Goal: Information Seeking & Learning: Learn about a topic

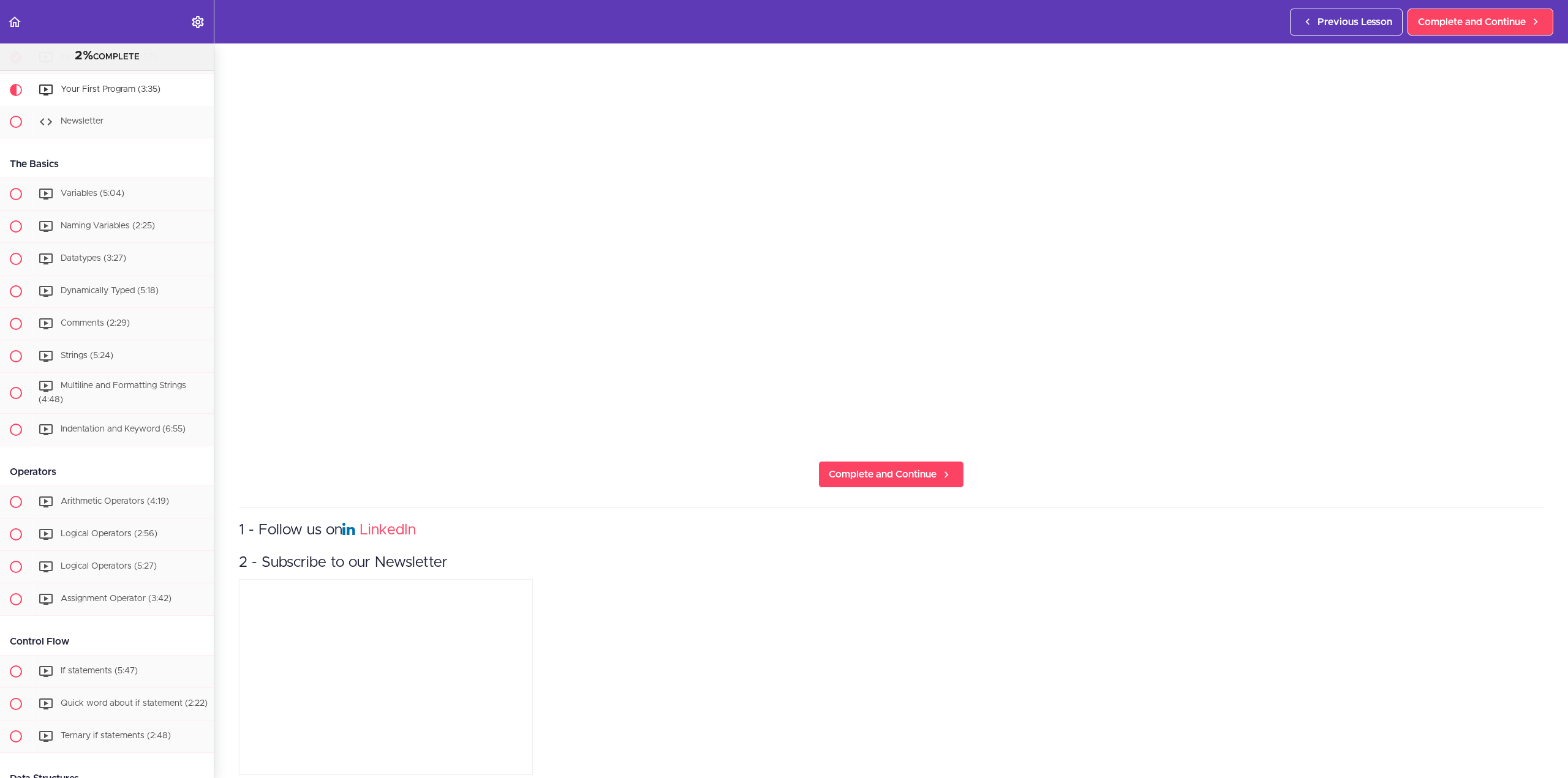
scroll to position [408, 0]
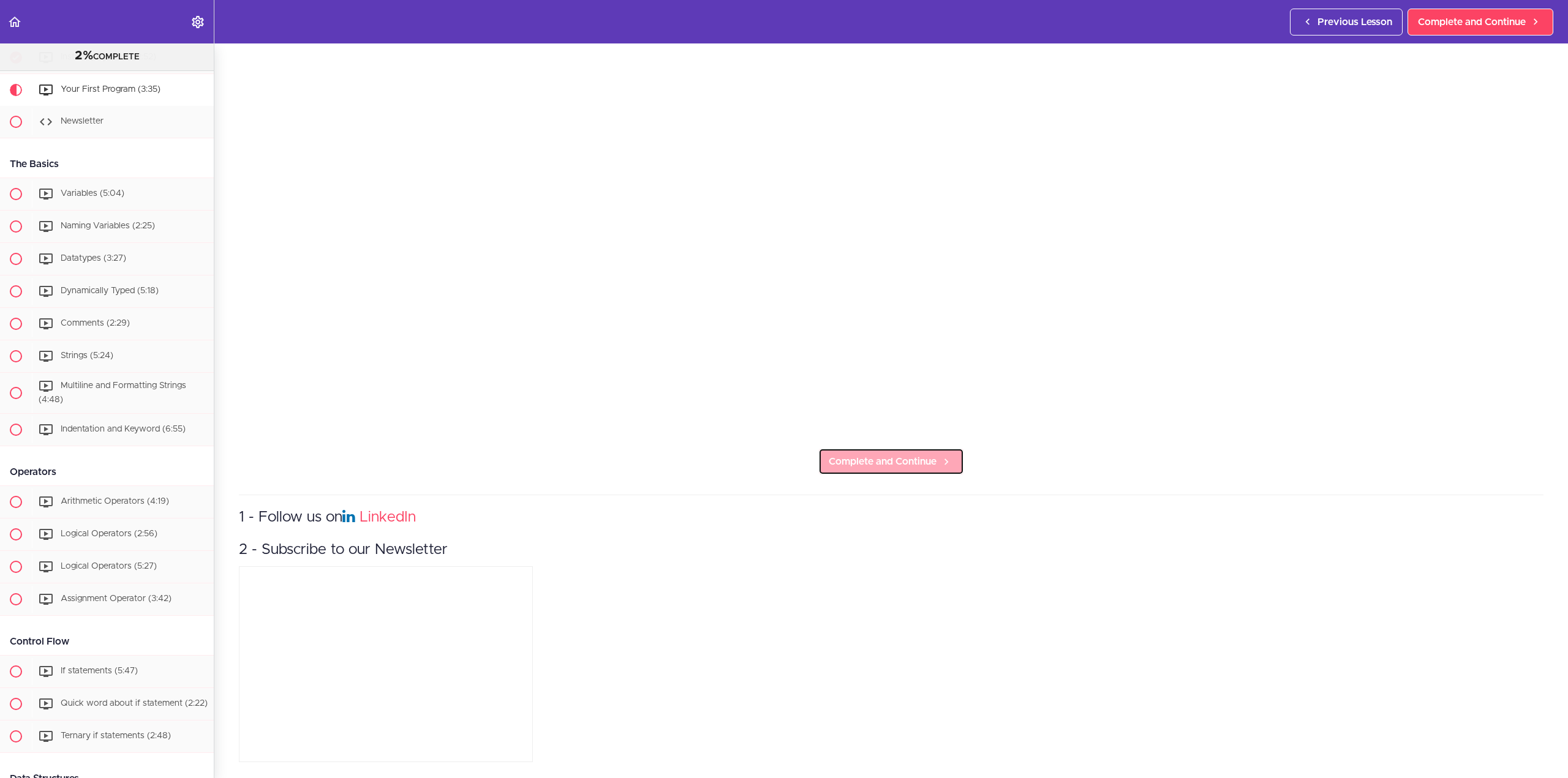
click at [910, 461] on link "Complete and Continue" at bounding box center [891, 462] width 145 height 27
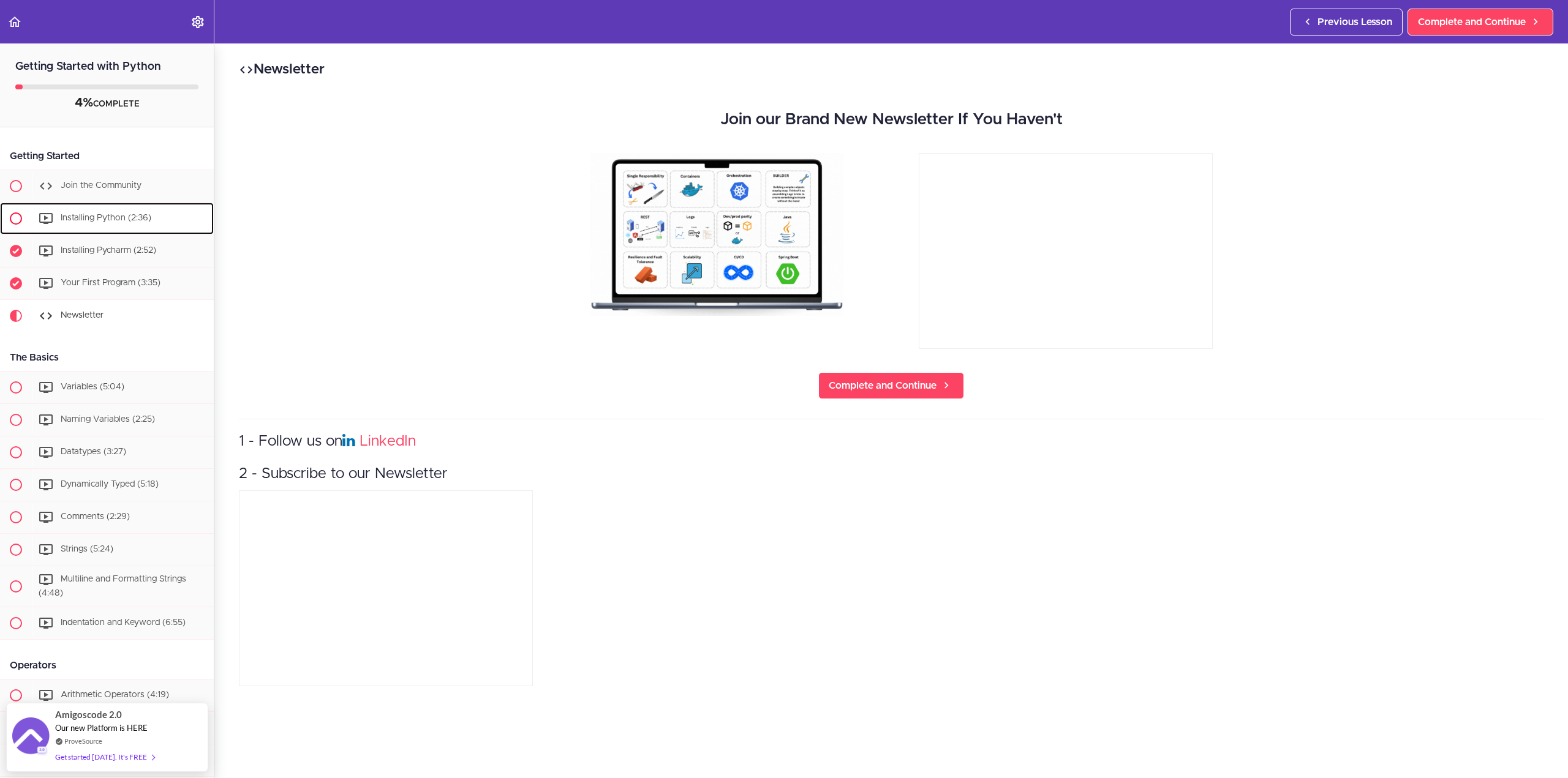
click at [16, 220] on span at bounding box center [15, 218] width 12 height 12
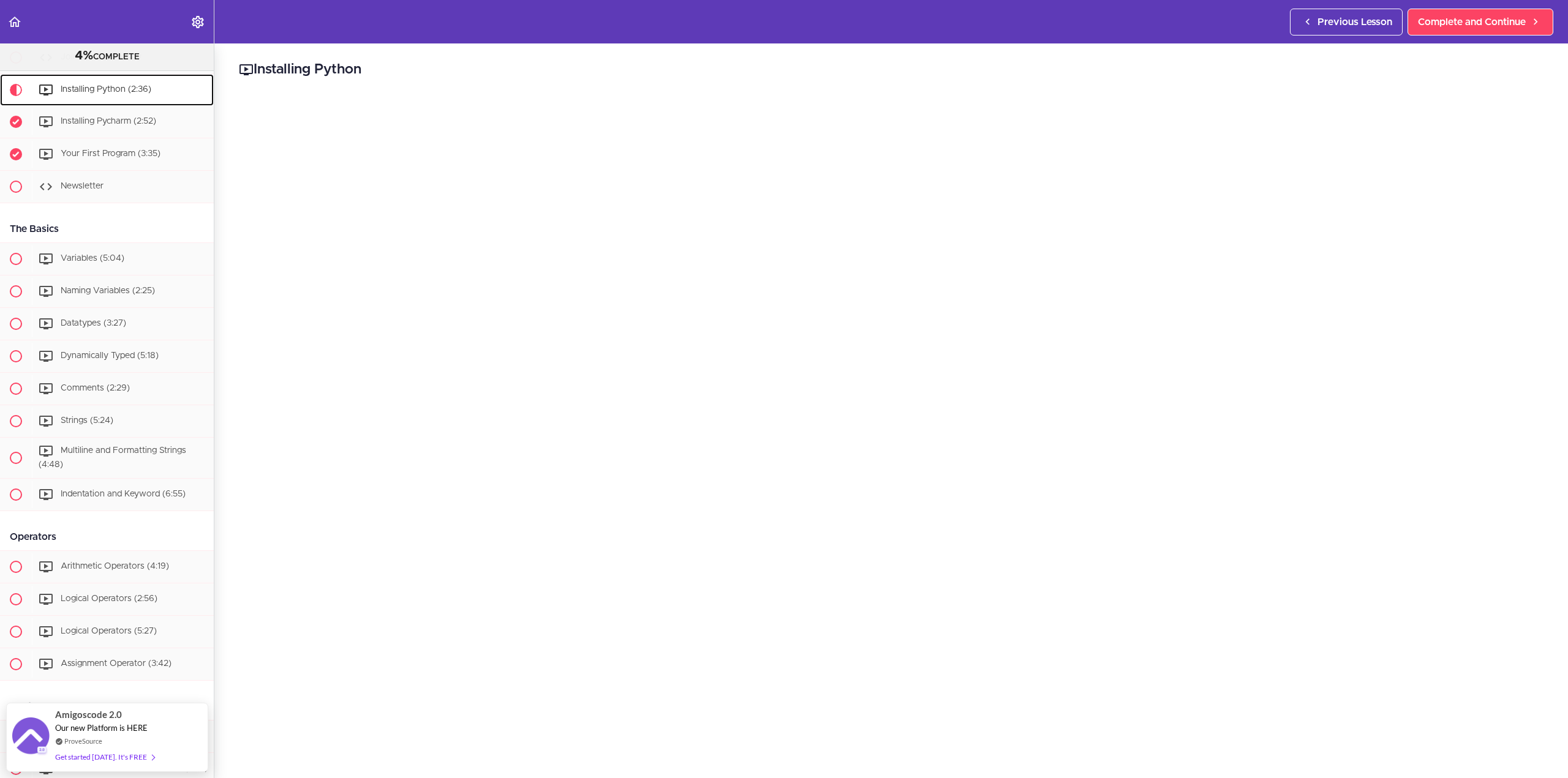
scroll to position [306, 0]
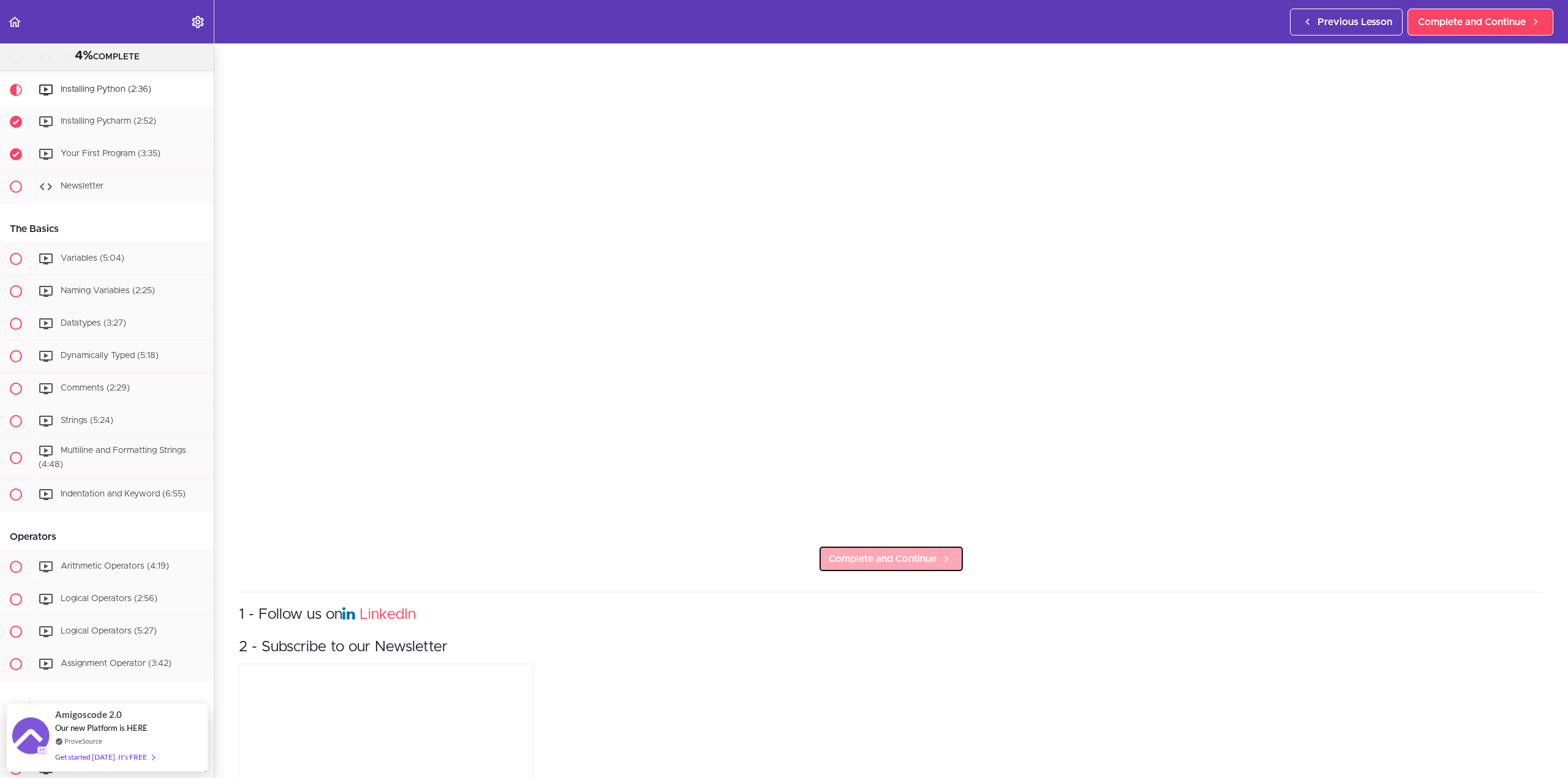
click at [905, 557] on link "Complete and Continue" at bounding box center [891, 559] width 145 height 27
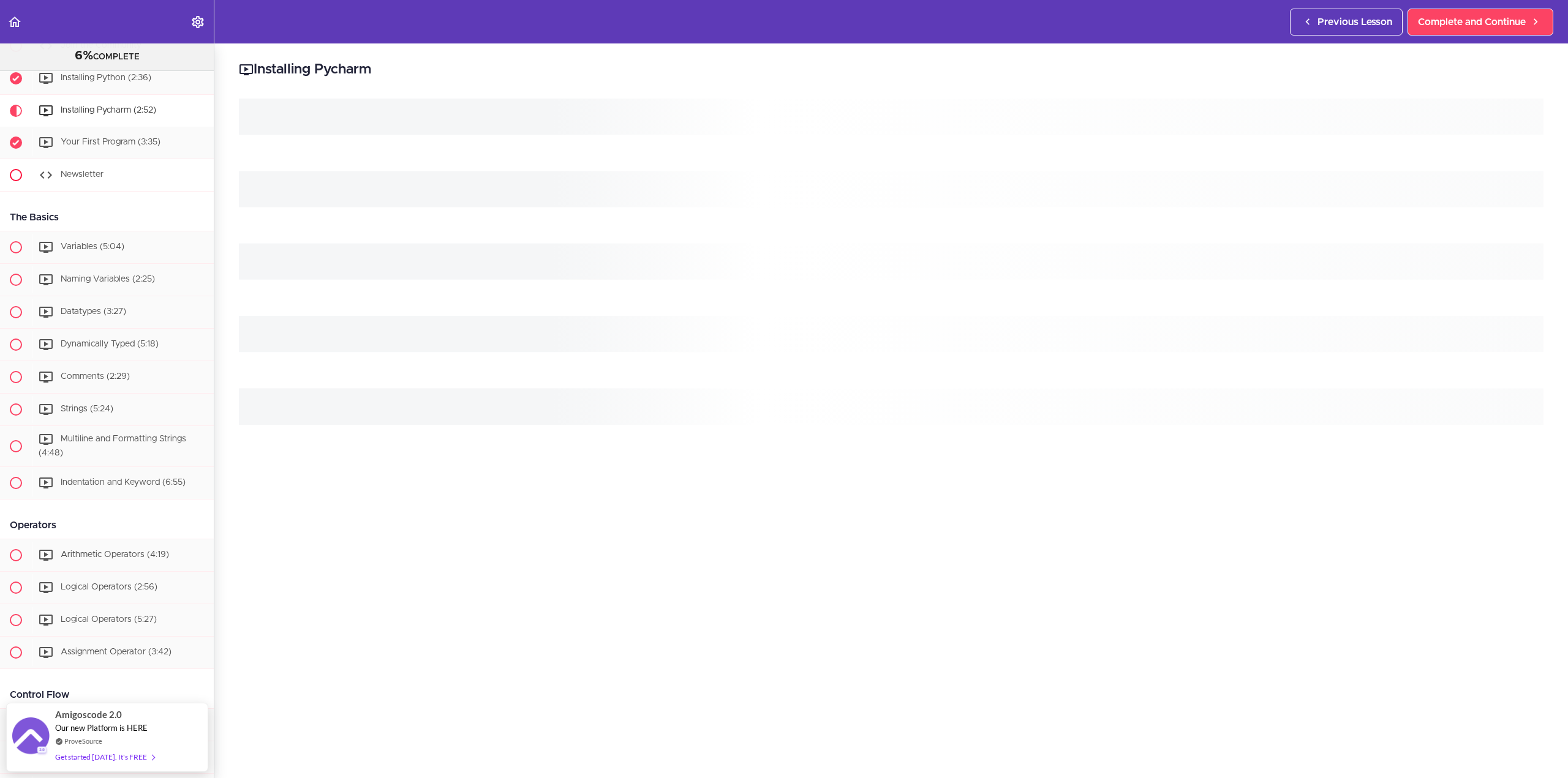
scroll to position [130, 0]
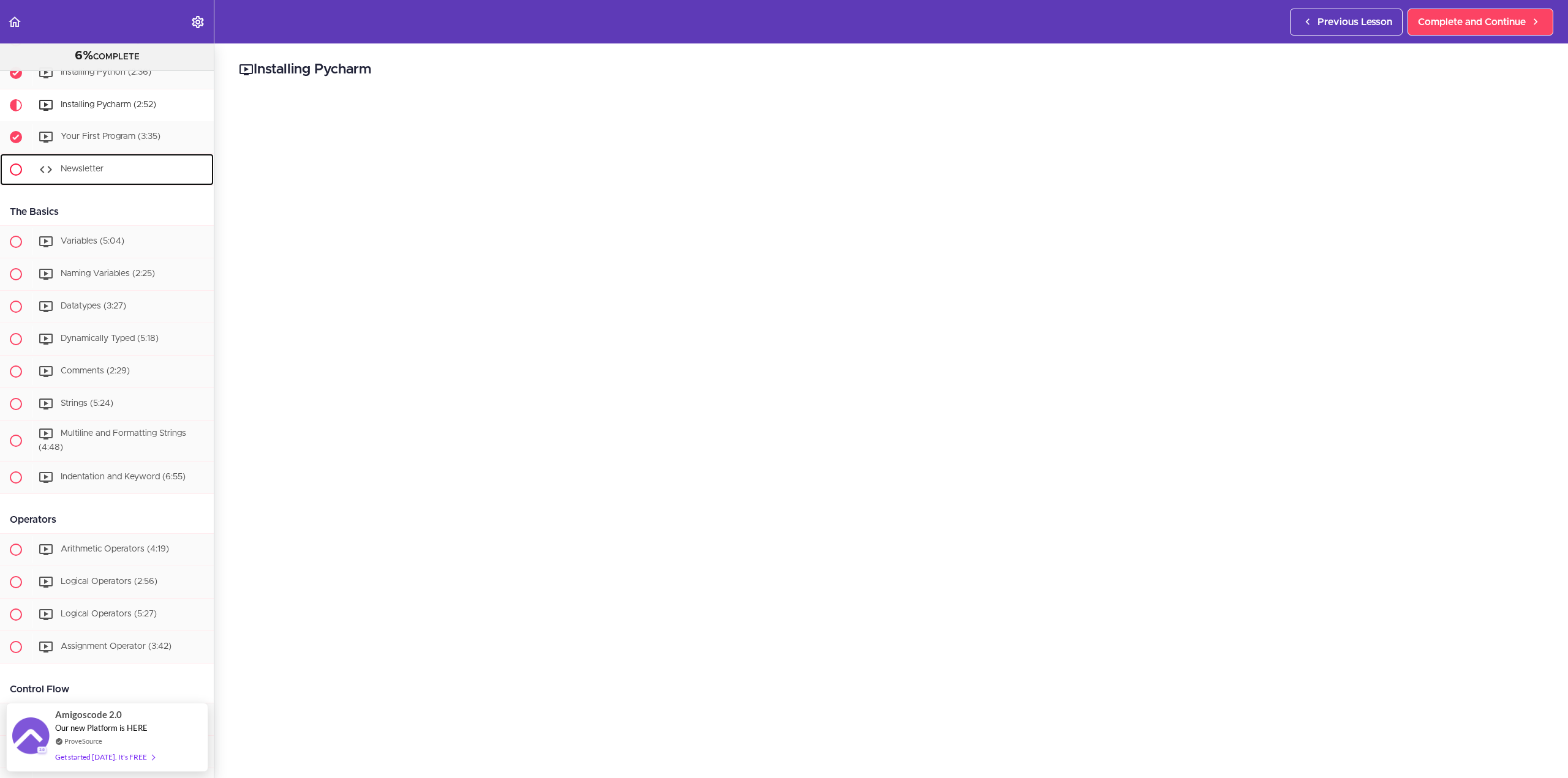
click at [13, 169] on span at bounding box center [15, 169] width 12 height 12
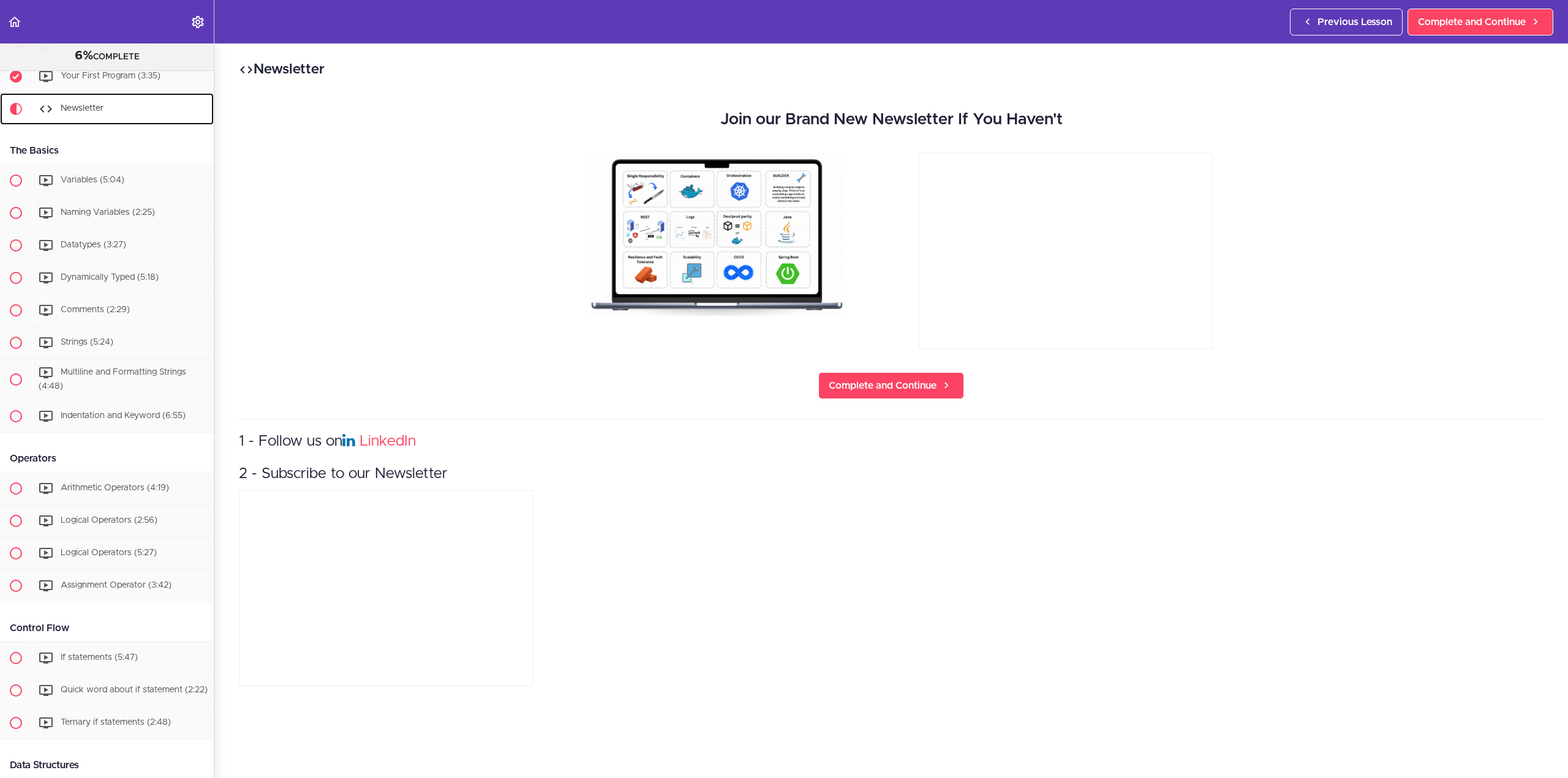
scroll to position [195, 0]
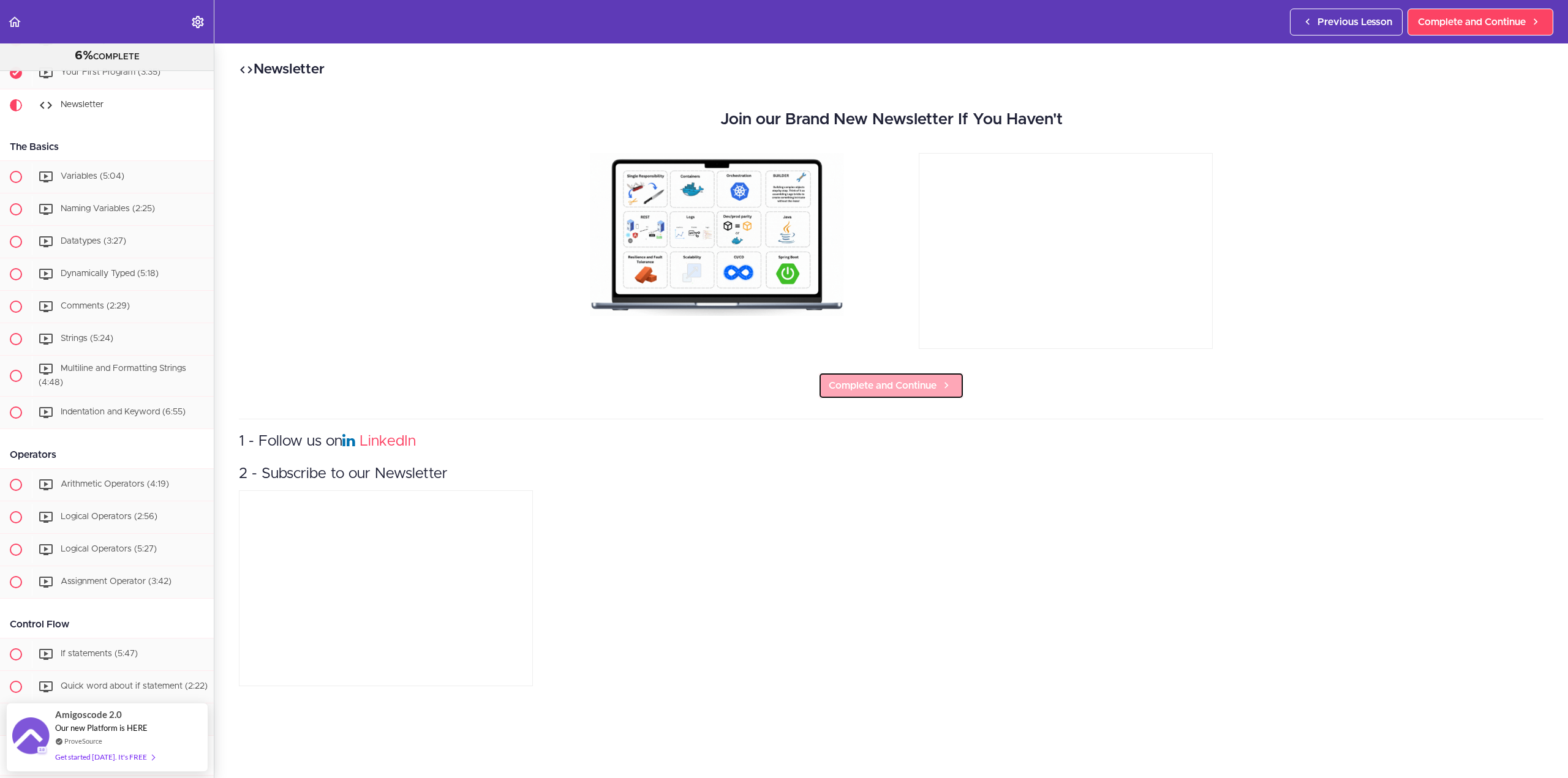
click at [907, 389] on span "Complete and Continue" at bounding box center [882, 385] width 108 height 14
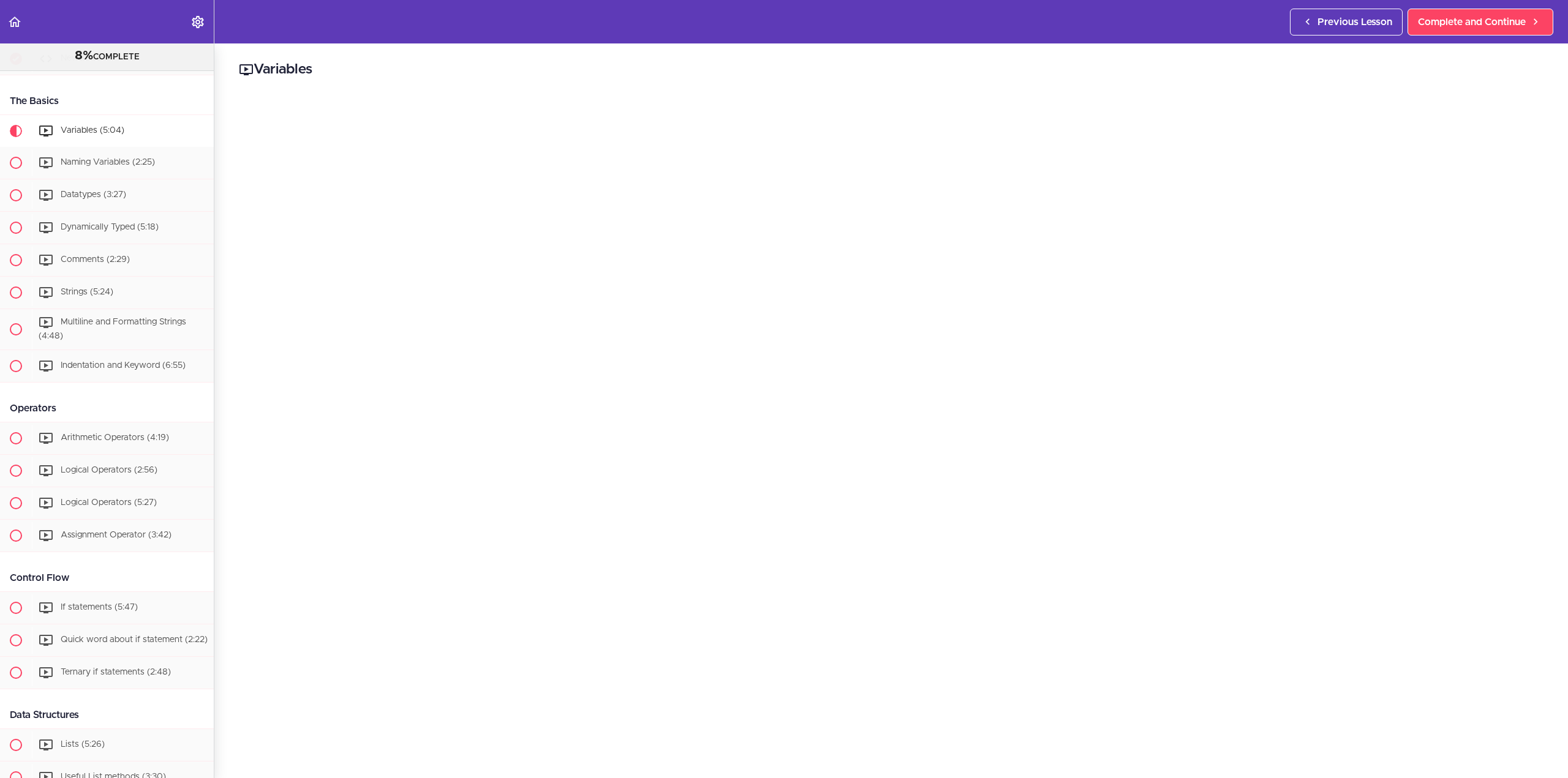
scroll to position [268, 0]
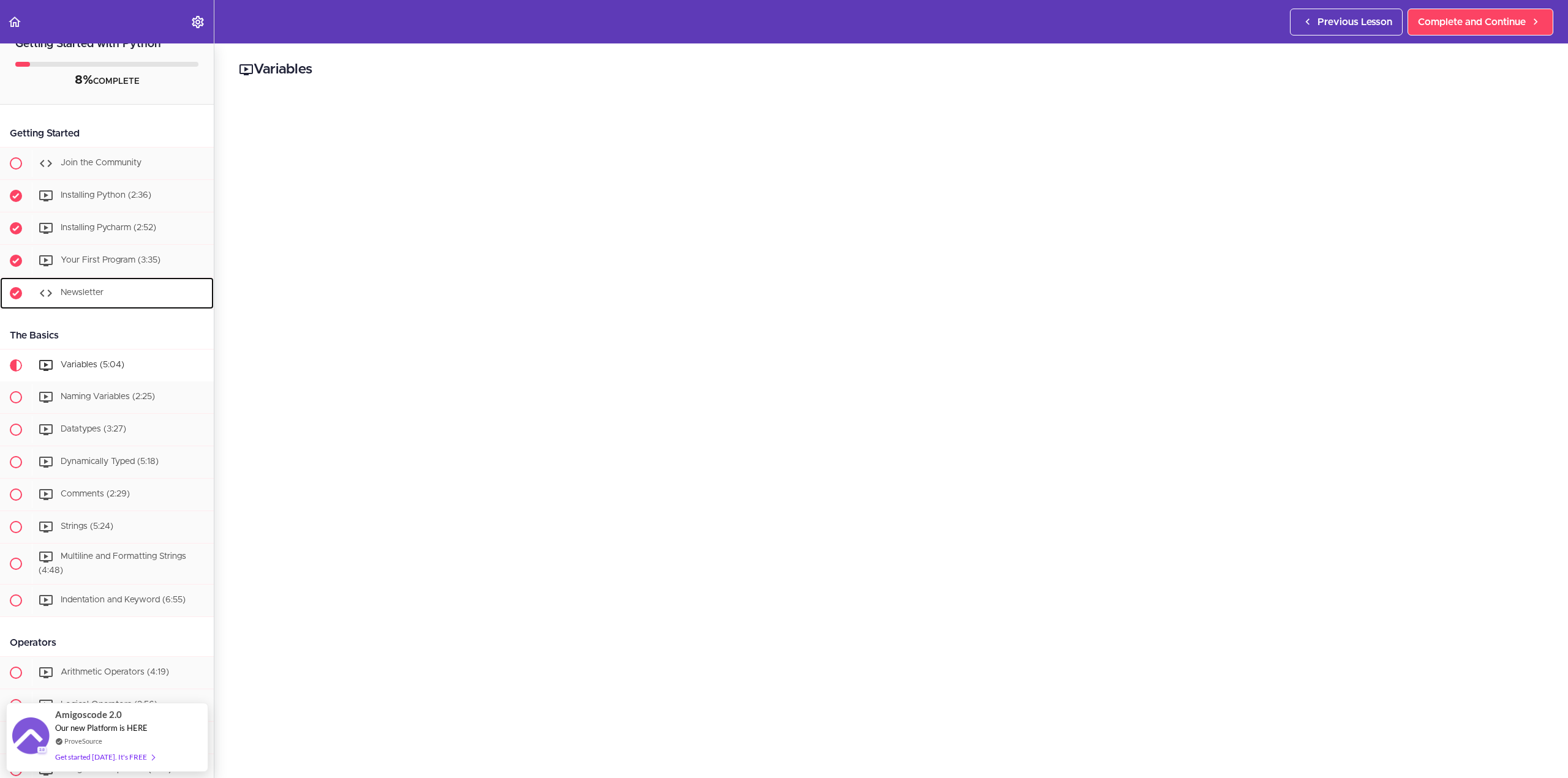
click at [109, 287] on div "Newsletter" at bounding box center [122, 293] width 182 height 27
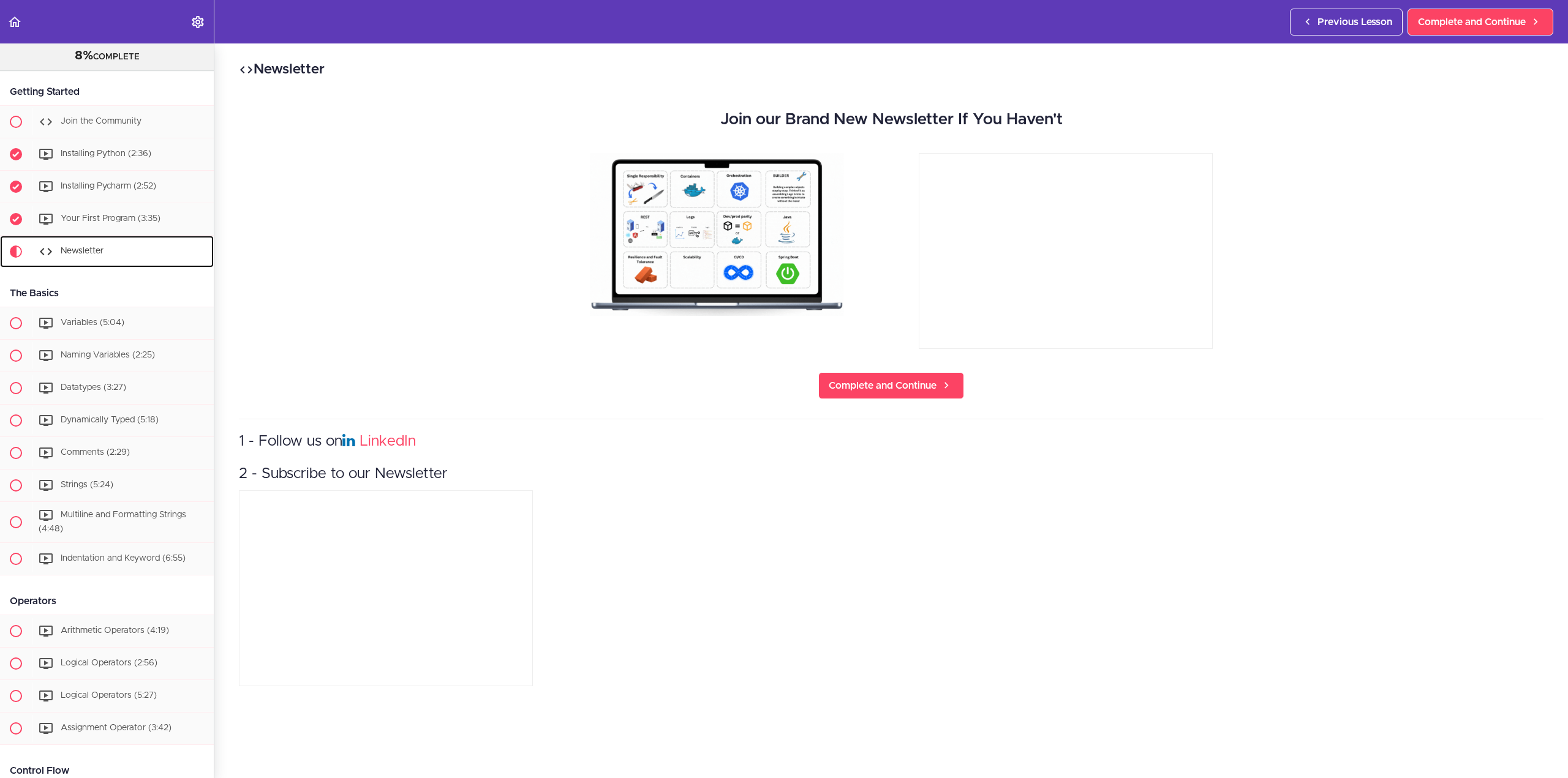
scroll to position [210, 0]
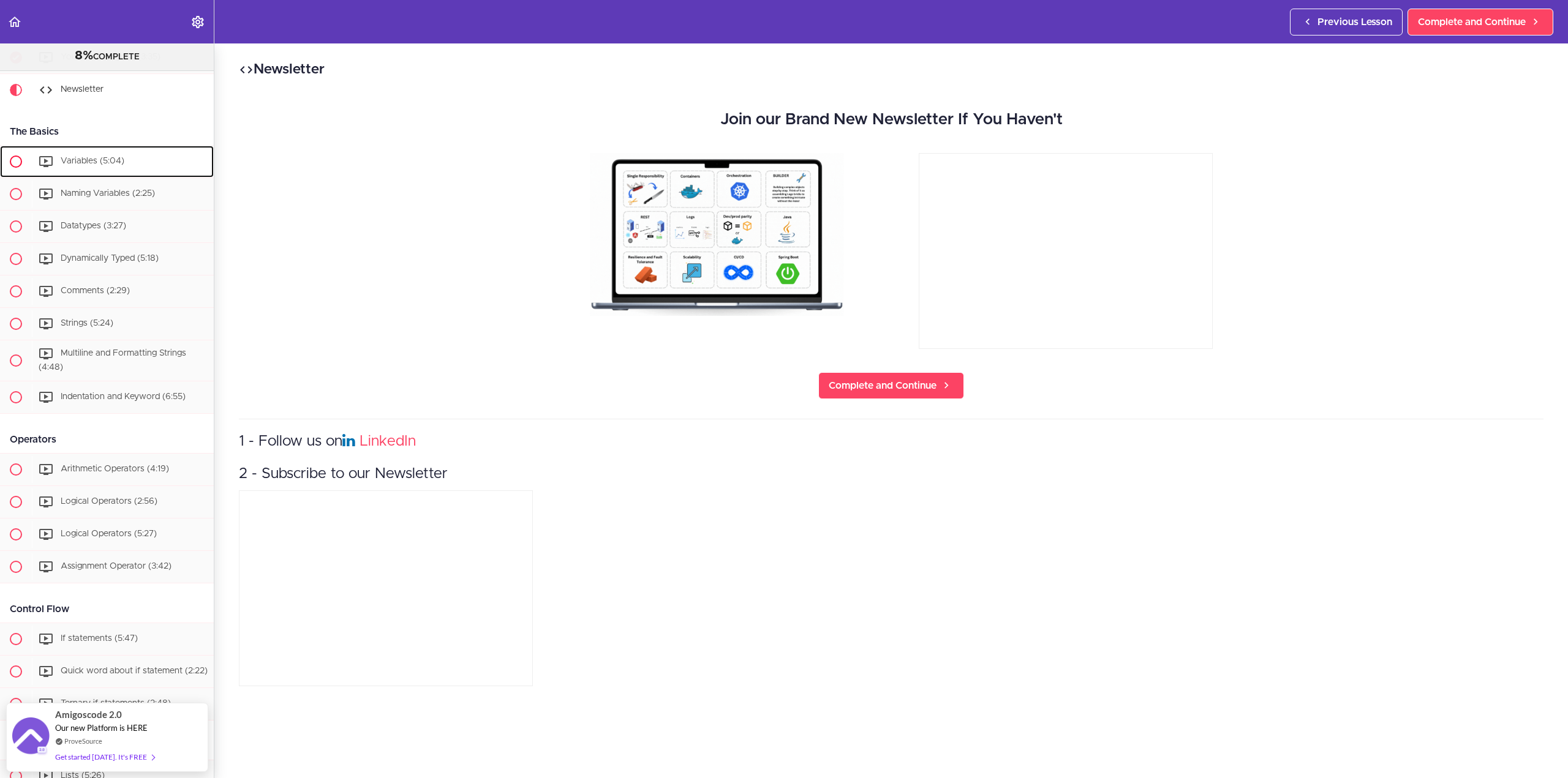
click at [124, 167] on div "Variables (5:04)" at bounding box center [122, 162] width 182 height 27
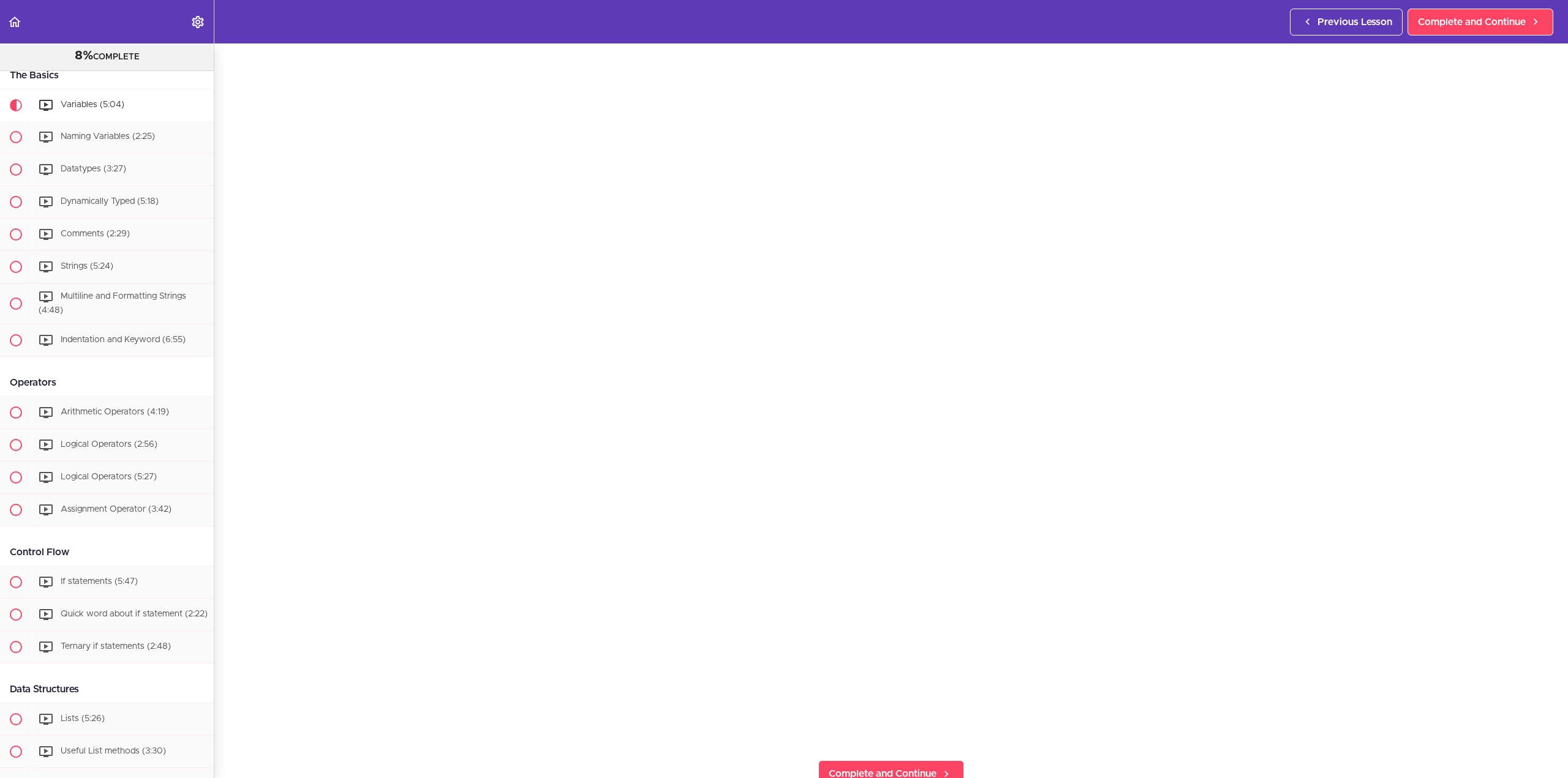
scroll to position [61, 0]
click at [254, 18] on header "Autoplay Autocomplete Previous Lesson Complete and Continue" at bounding box center [784, 21] width 1568 height 43
click at [119, 141] on div "Naming Variables (2:25)" at bounding box center [122, 137] width 182 height 27
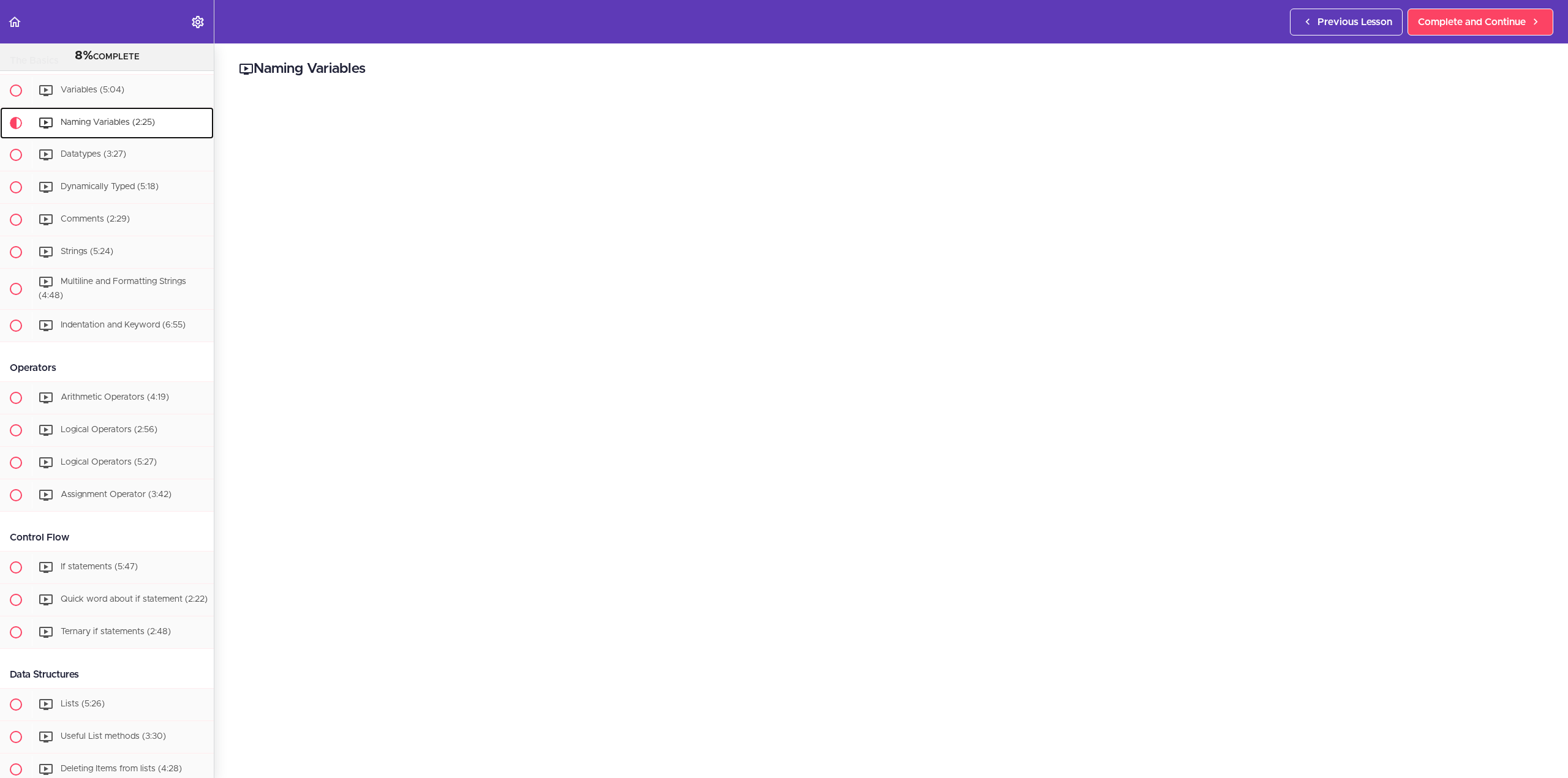
scroll to position [300, 0]
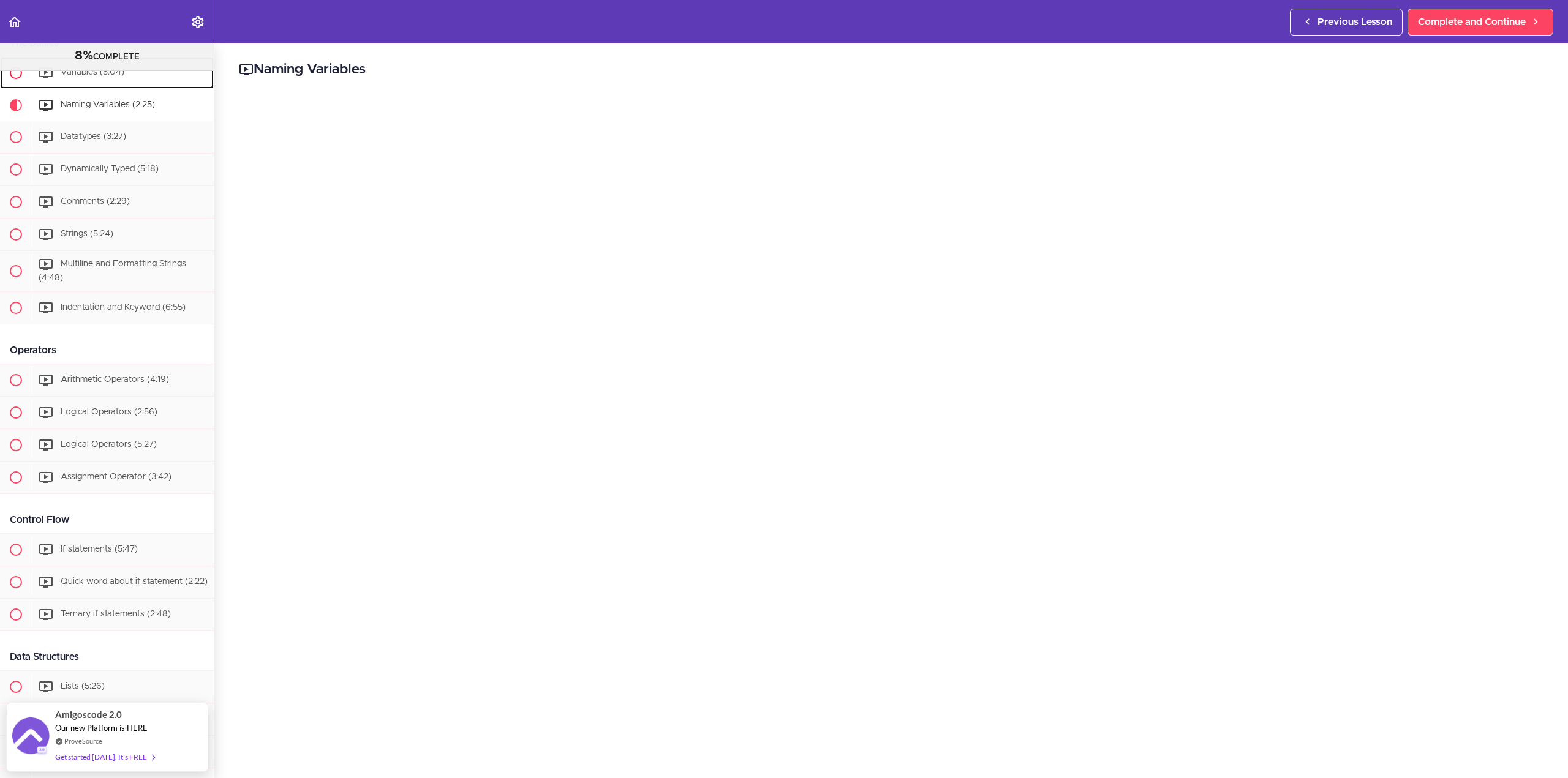
click at [120, 83] on div "Variables (5:04)" at bounding box center [122, 73] width 182 height 27
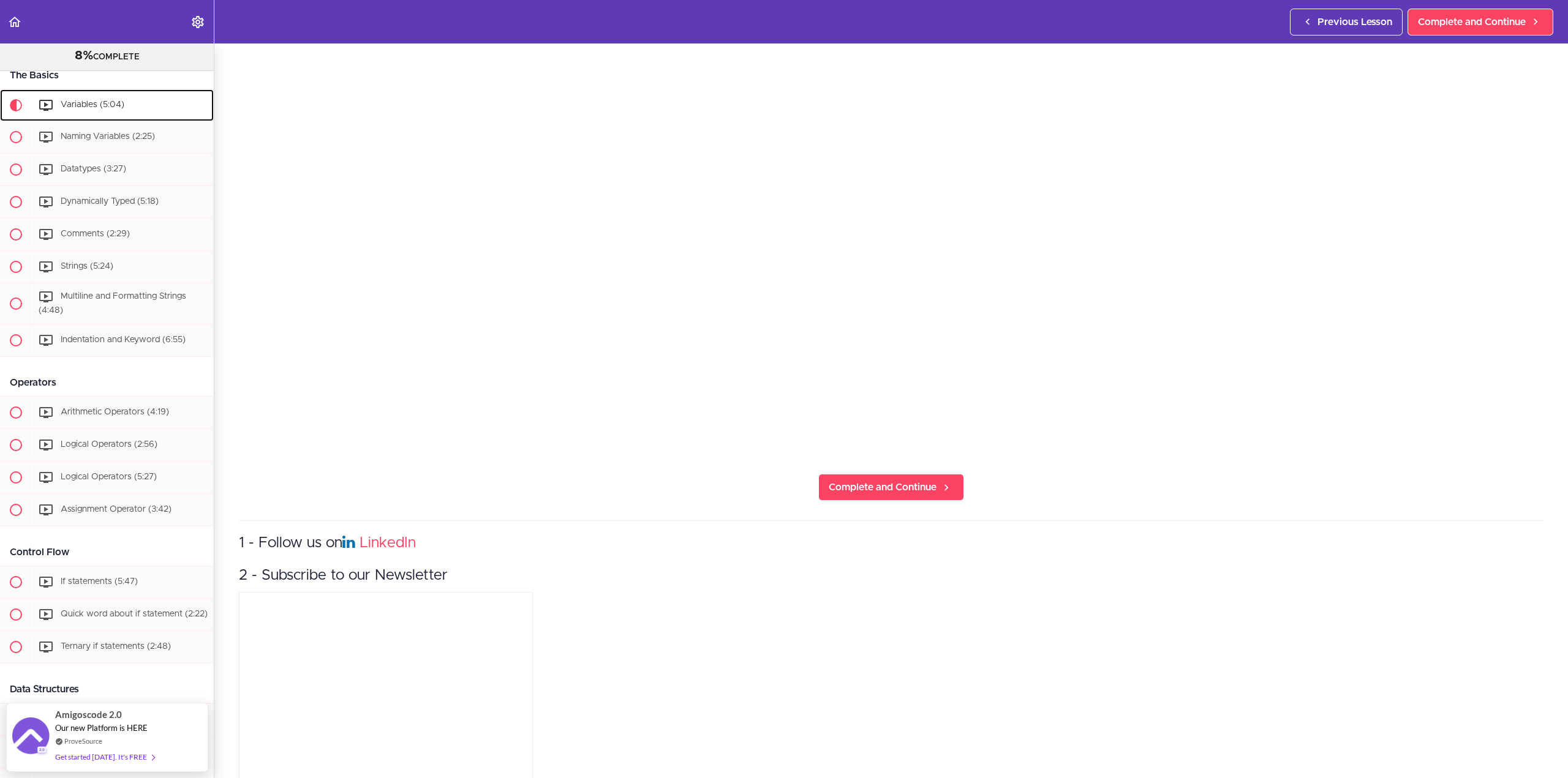
scroll to position [408, 0]
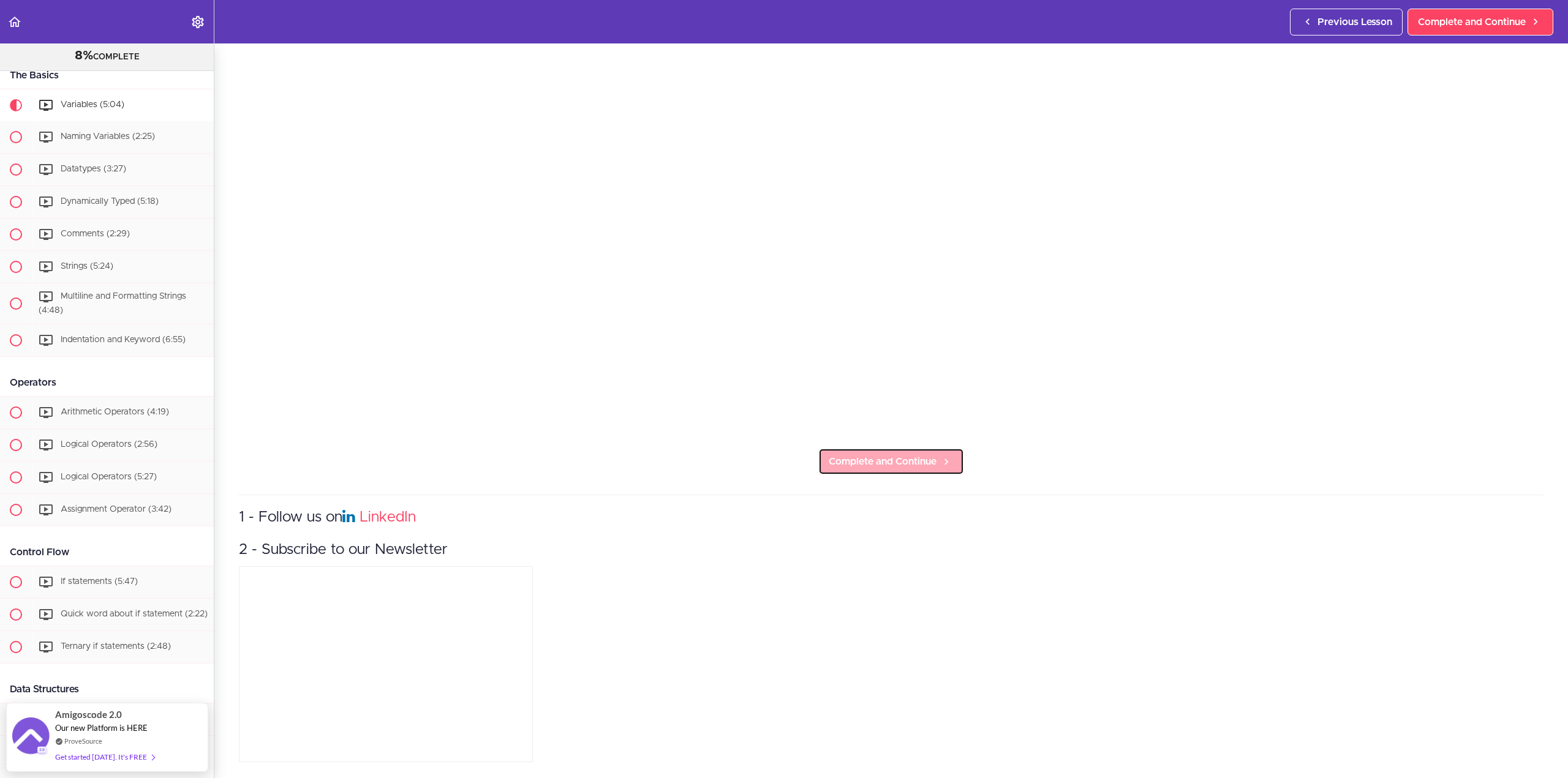
click at [902, 463] on link "Complete and Continue" at bounding box center [891, 462] width 145 height 27
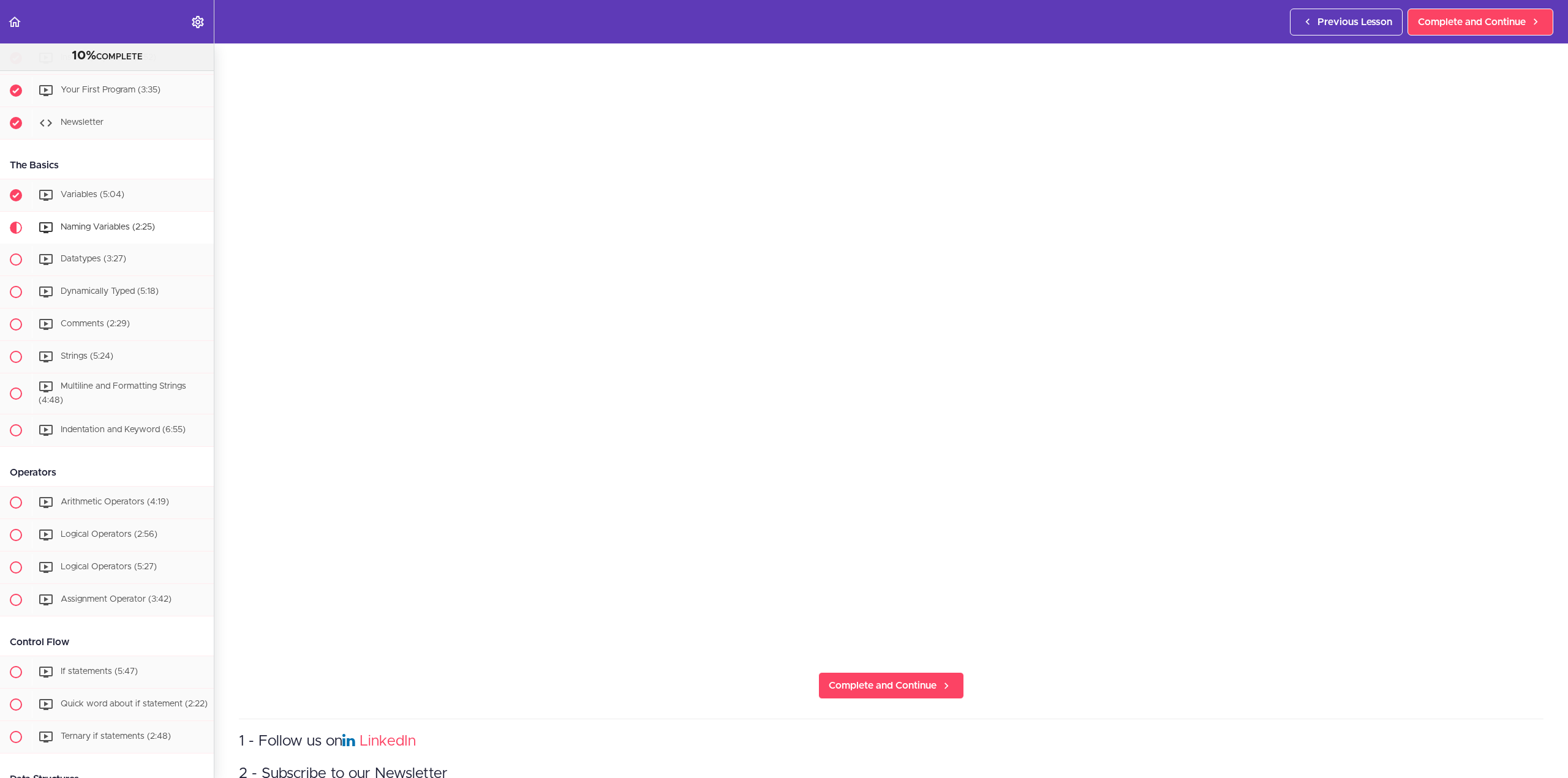
scroll to position [184, 0]
click at [903, 557] on span "Complete and Continue" at bounding box center [882, 681] width 108 height 14
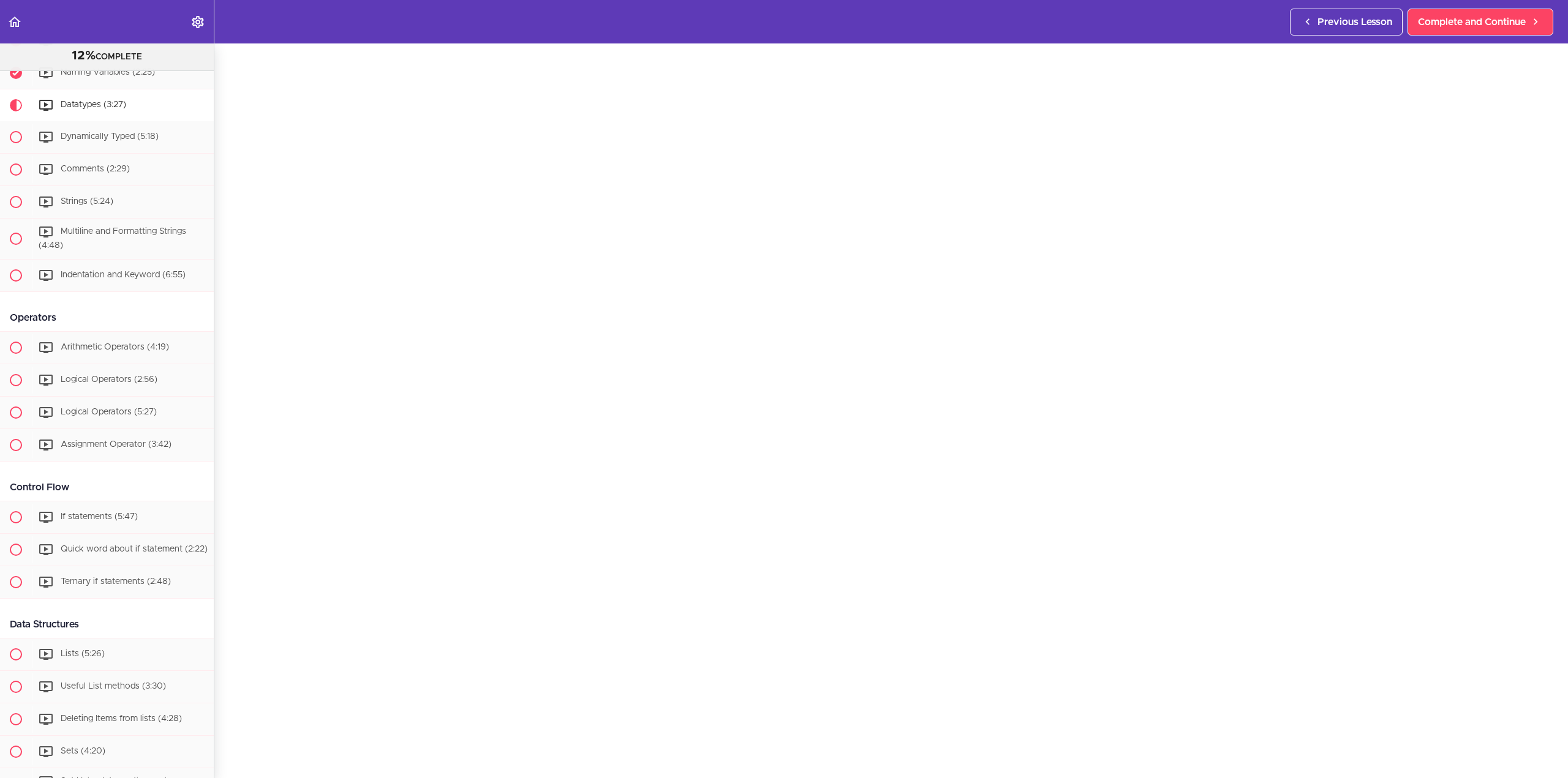
scroll to position [122, 0]
click at [885, 557] on span "Complete and Continue" at bounding box center [882, 742] width 108 height 14
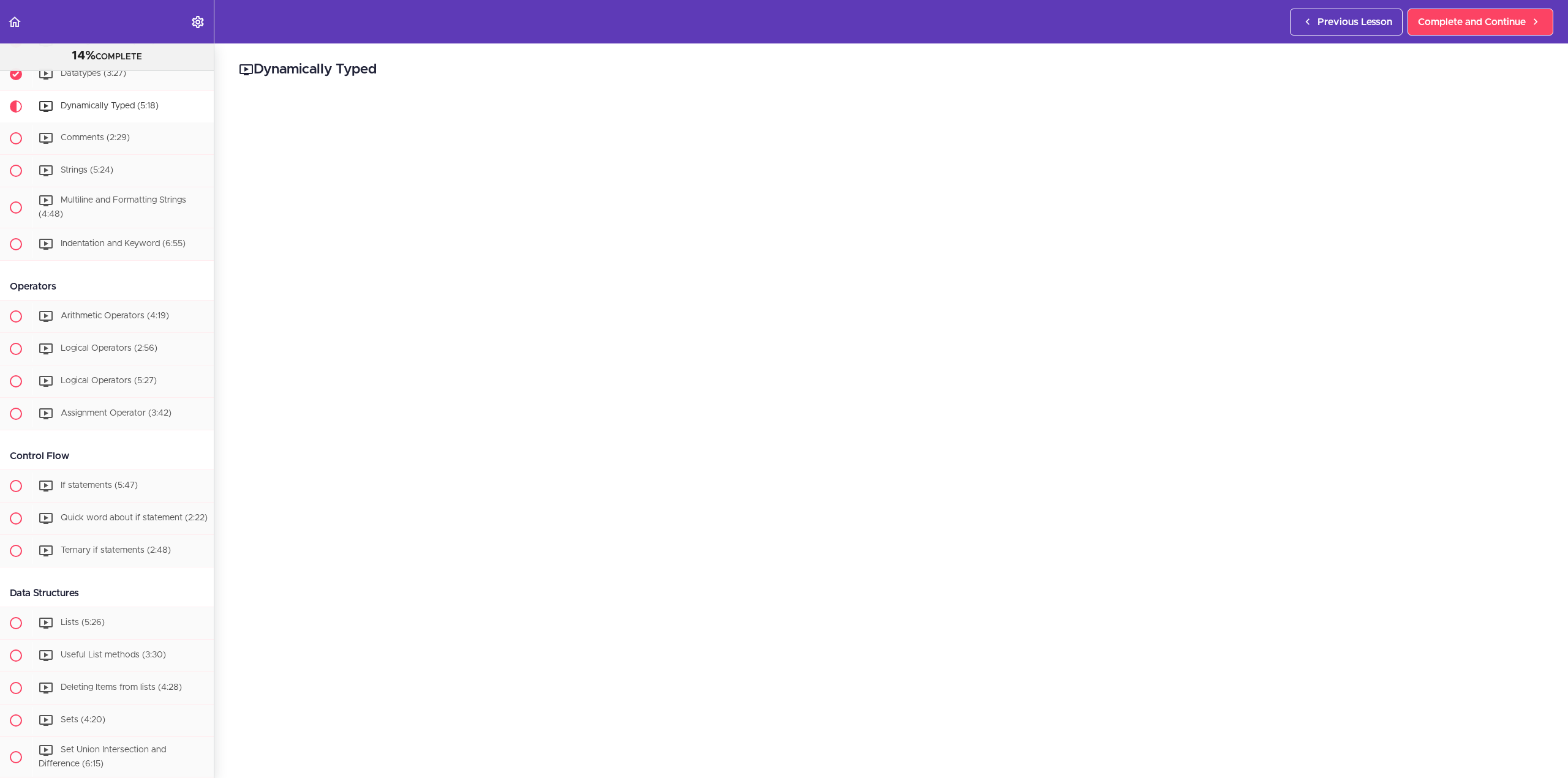
scroll to position [365, 0]
